Goal: Go to known website: Go to known website

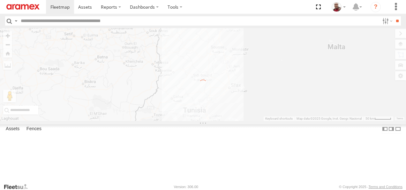
select select "**********"
click at [20, 8] on img at bounding box center [22, 6] width 33 height 5
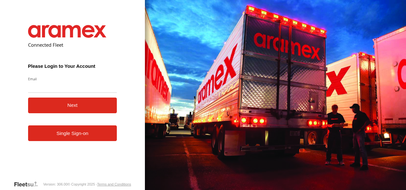
click at [86, 139] on link "Single Sign-on" at bounding box center [72, 133] width 89 height 16
